Goal: Find specific page/section: Find specific page/section

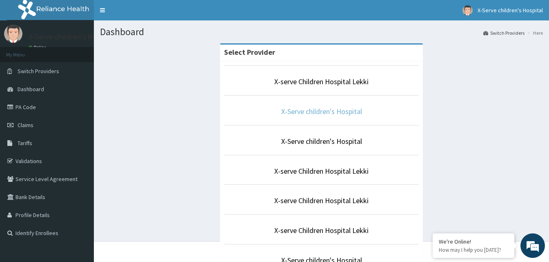
click at [346, 113] on link "X-Serve children's Hospital" at bounding box center [321, 110] width 81 height 9
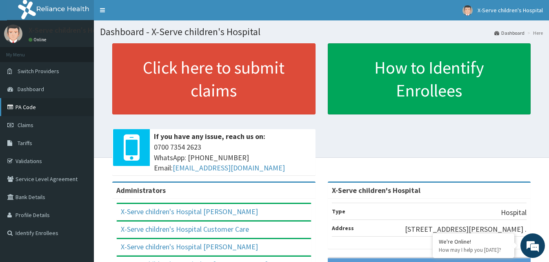
click at [31, 106] on link "PA Code" at bounding box center [47, 107] width 94 height 18
